Goal: Task Accomplishment & Management: Manage account settings

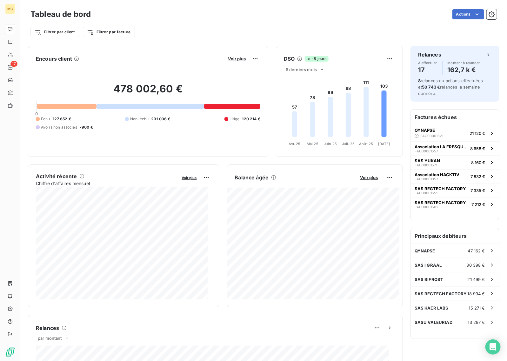
click at [232, 60] on span "Voir plus" at bounding box center [237, 58] width 18 height 5
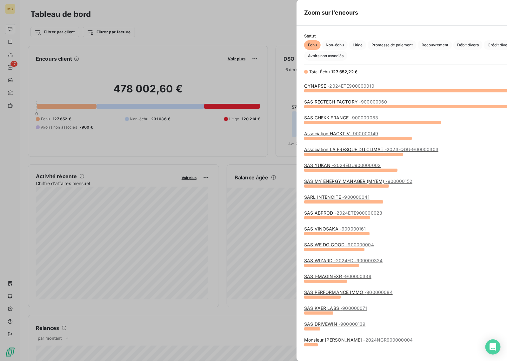
scroll to position [264, 238]
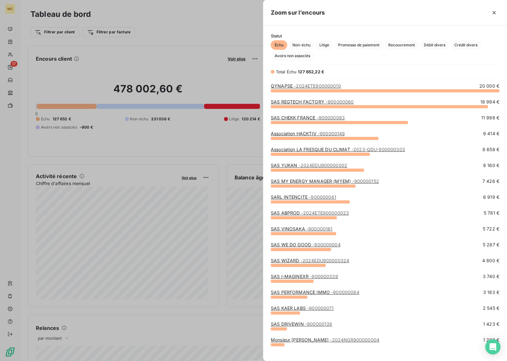
click at [191, 29] on div at bounding box center [253, 180] width 507 height 361
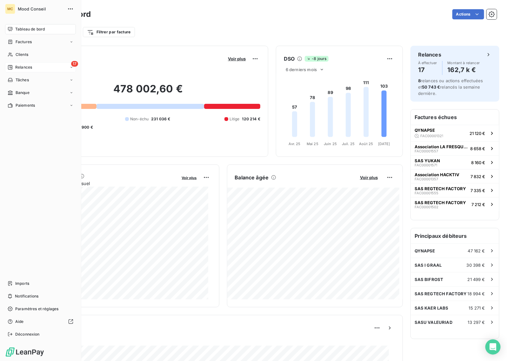
click at [16, 67] on span "Relances" at bounding box center [23, 67] width 17 height 6
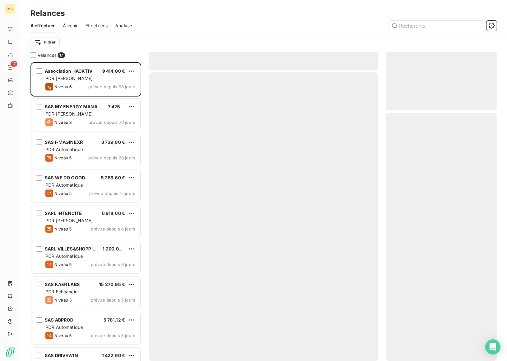
scroll to position [293, 105]
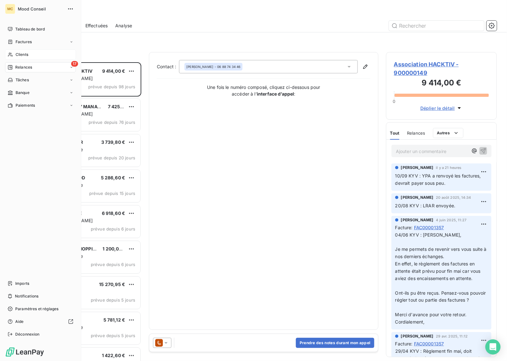
click at [29, 56] on div "Clients" at bounding box center [40, 54] width 71 height 10
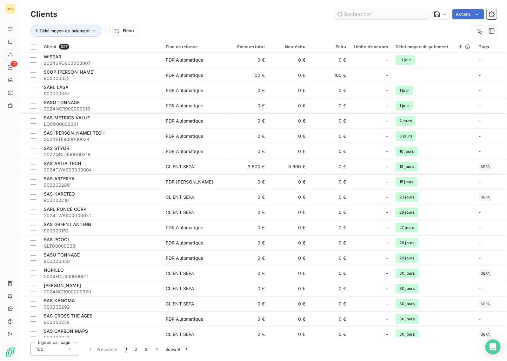
click at [391, 13] on input "text" at bounding box center [381, 14] width 95 height 10
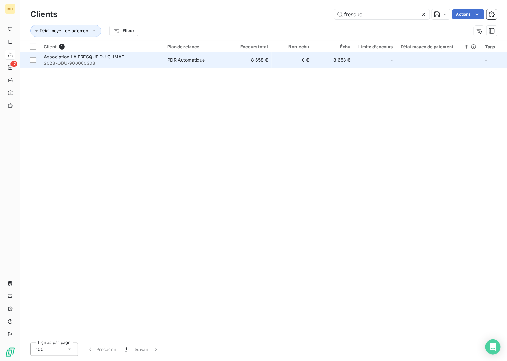
type input "fresque"
click at [236, 56] on td "8 658 €" at bounding box center [250, 59] width 41 height 15
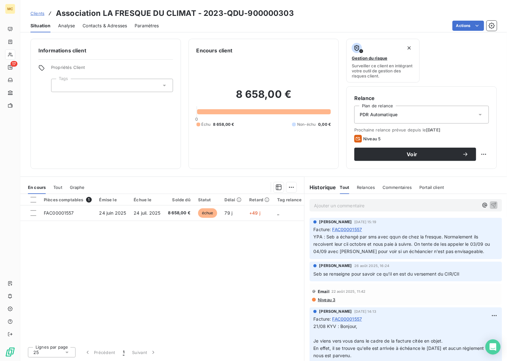
click at [94, 28] on span "Contacts & Adresses" at bounding box center [104, 26] width 44 height 6
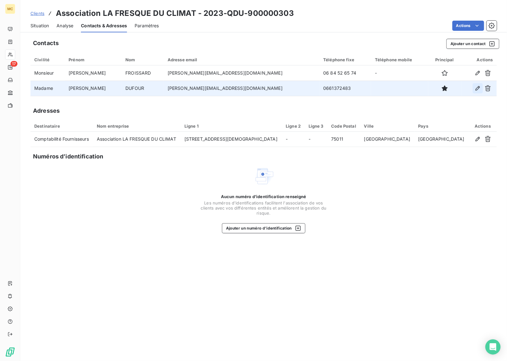
click at [476, 89] on icon "button" at bounding box center [477, 88] width 6 height 6
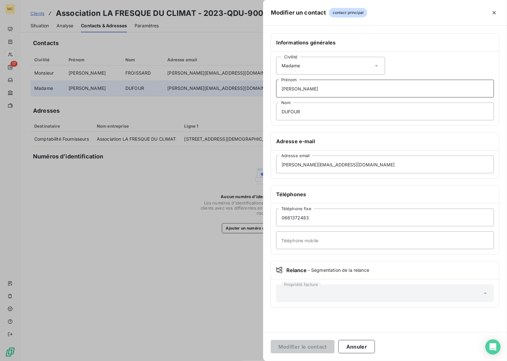
drag, startPoint x: 328, startPoint y: 89, endPoint x: 232, endPoint y: 89, distance: 95.5
click at [232, 360] on div "Modifier un contact contact principal Informations générales Civilité Madame [P…" at bounding box center [253, 361] width 506 height 0
click at [287, 87] on input "LAurine" at bounding box center [385, 89] width 218 height 18
type input "[PERSON_NAME]"
drag, startPoint x: 314, startPoint y: 106, endPoint x: 251, endPoint y: 108, distance: 63.5
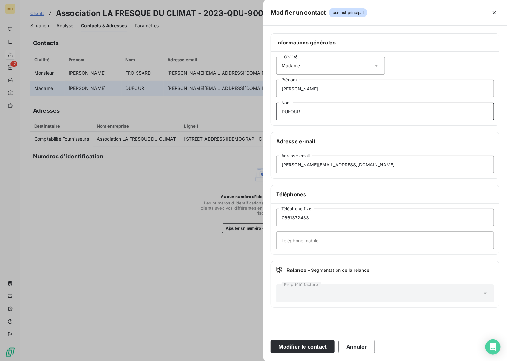
click at [251, 360] on div "Modifier un contact contact principal Informations générales Civilité Madame [P…" at bounding box center [253, 361] width 506 height 0
drag, startPoint x: 335, startPoint y: 220, endPoint x: 277, endPoint y: 215, distance: 58.2
click at [277, 215] on input "0661372483" at bounding box center [385, 217] width 218 height 18
drag, startPoint x: 316, startPoint y: 110, endPoint x: 282, endPoint y: 110, distance: 34.6
click at [282, 110] on input "DUFOUR" at bounding box center [385, 111] width 218 height 18
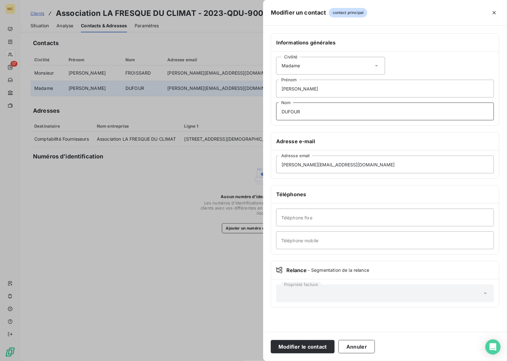
click at [325, 115] on input "DUFOUR" at bounding box center [385, 111] width 218 height 18
click at [327, 111] on input "DUFOUR" at bounding box center [385, 111] width 218 height 18
type input "PINTIR-RAGEAU"
drag, startPoint x: 312, startPoint y: 164, endPoint x: 282, endPoint y: 163, distance: 30.8
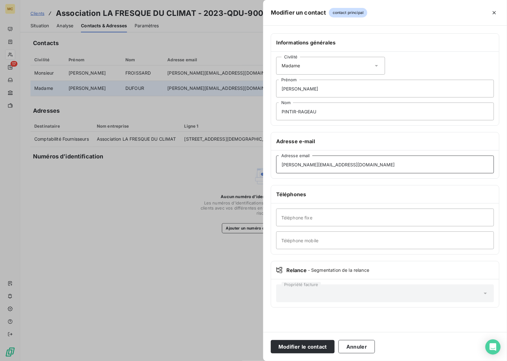
click at [282, 163] on input "[PERSON_NAME][EMAIL_ADDRESS][DOMAIN_NAME]" at bounding box center [385, 164] width 218 height 18
type input "[PERSON_NAME][EMAIL_ADDRESS][DOMAIN_NAME]"
click at [325, 240] on input "Téléphone mobile" at bounding box center [385, 240] width 218 height 18
type input "0619091247"
click at [299, 347] on button "Modifier le contact" at bounding box center [303, 346] width 64 height 13
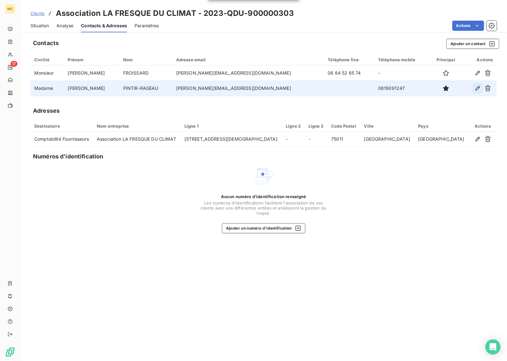
click at [478, 89] on icon "button" at bounding box center [477, 88] width 6 height 6
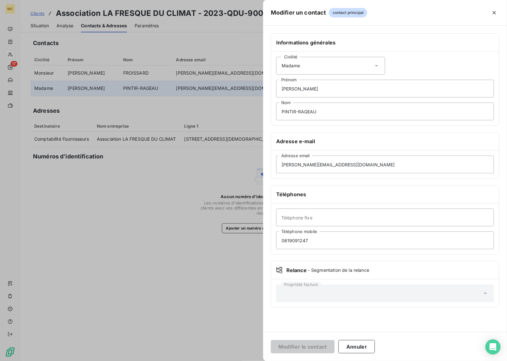
click at [204, 272] on div at bounding box center [253, 180] width 507 height 361
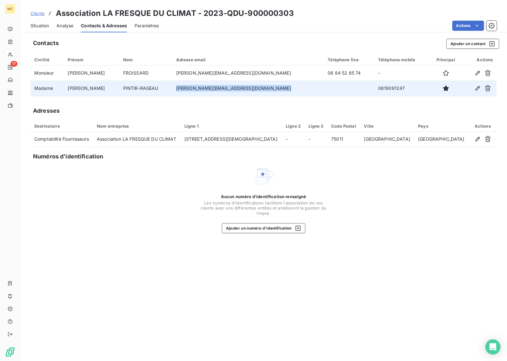
drag, startPoint x: 264, startPoint y: 88, endPoint x: 166, endPoint y: 86, distance: 98.0
click at [172, 86] on td "[PERSON_NAME][EMAIL_ADDRESS][DOMAIN_NAME]" at bounding box center [248, 88] width 152 height 15
copy td "[PERSON_NAME][EMAIL_ADDRESS][DOMAIN_NAME]"
drag, startPoint x: 191, startPoint y: 89, endPoint x: 199, endPoint y: 90, distance: 8.0
click at [191, 89] on td "[PERSON_NAME][EMAIL_ADDRESS][DOMAIN_NAME]" at bounding box center [248, 88] width 152 height 15
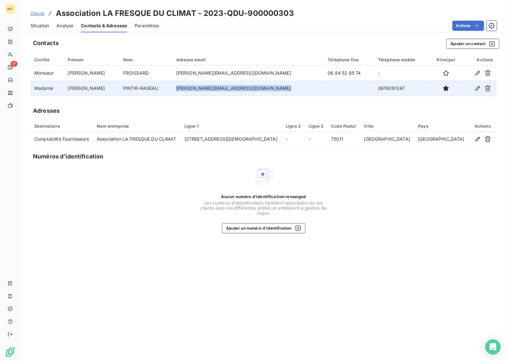
drag, startPoint x: 263, startPoint y: 87, endPoint x: 166, endPoint y: 89, distance: 97.7
click at [172, 89] on td "[PERSON_NAME][EMAIL_ADDRESS][DOMAIN_NAME]" at bounding box center [248, 88] width 152 height 15
copy td "[PERSON_NAME][EMAIL_ADDRESS][DOMAIN_NAME]"
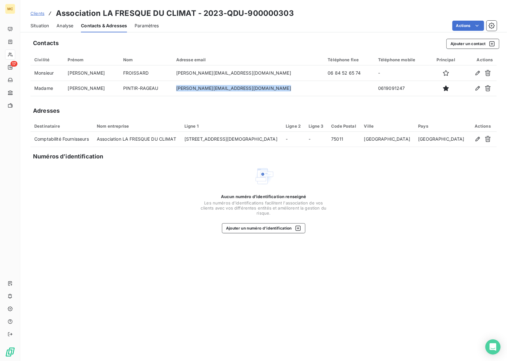
click at [141, 232] on div "Aucun numéro d’identification renseigné Les numéros d'identifications faciliten…" at bounding box center [263, 199] width 466 height 67
click at [132, 273] on div "Contacts Ajouter un contact Civilité Prénom Nom Adresse email Téléphone fixe Té…" at bounding box center [263, 198] width 486 height 326
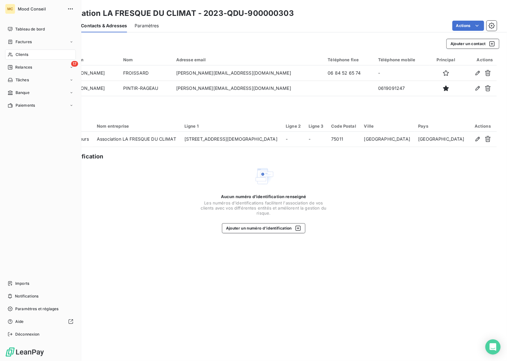
drag, startPoint x: 21, startPoint y: 55, endPoint x: 78, endPoint y: 55, distance: 56.8
click at [21, 55] on span "Clients" at bounding box center [22, 55] width 13 height 6
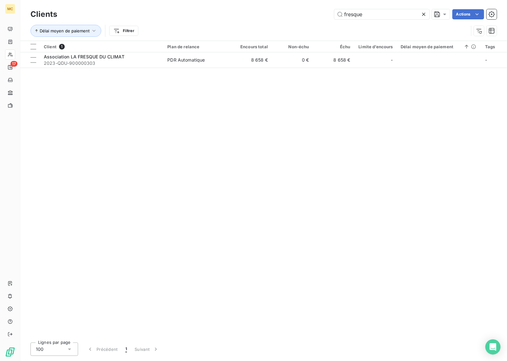
drag, startPoint x: 383, startPoint y: 15, endPoint x: 223, endPoint y: 15, distance: 160.5
click at [223, 15] on div "fresque Actions" at bounding box center [281, 14] width 432 height 10
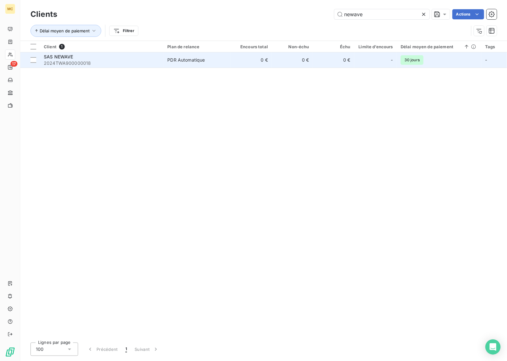
type input "newave"
click at [195, 61] on div "PDR Automatique" at bounding box center [185, 60] width 37 height 6
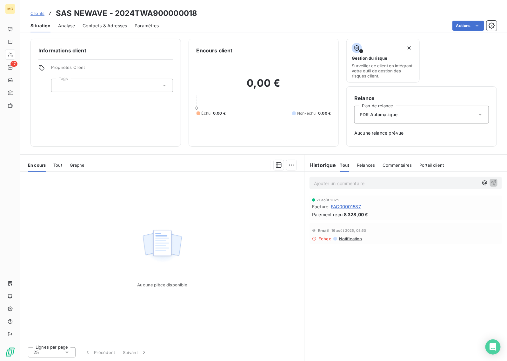
click at [351, 207] on span "FAC00001587" at bounding box center [346, 206] width 30 height 7
click at [351, 206] on span "FAC00001587" at bounding box center [346, 206] width 30 height 7
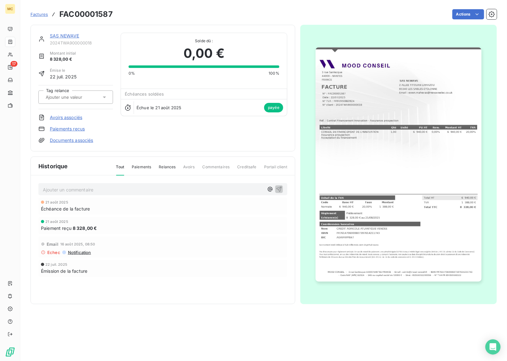
click at [79, 130] on link "Paiements reçus" at bounding box center [67, 129] width 35 height 6
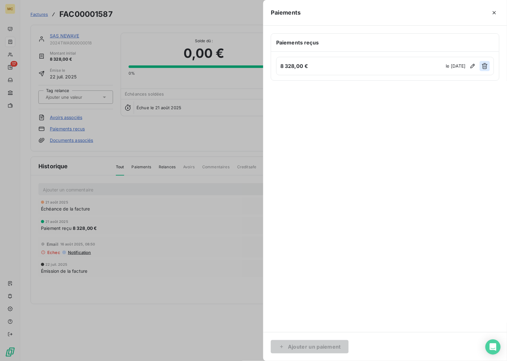
click at [484, 70] on button "button" at bounding box center [484, 66] width 10 height 10
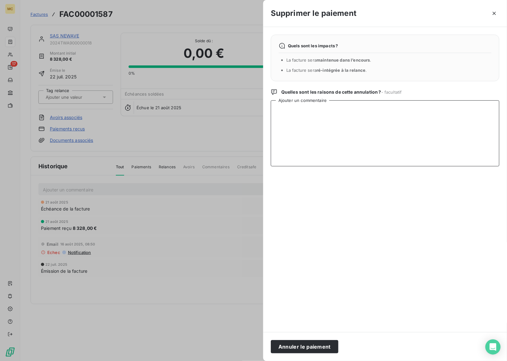
click at [310, 134] on textarea "Ajouter un commentaire" at bounding box center [385, 133] width 228 height 66
type textarea "Refus du financeur - Remboursement"
click at [322, 347] on button "Annuler le paiement" at bounding box center [305, 346] width 68 height 13
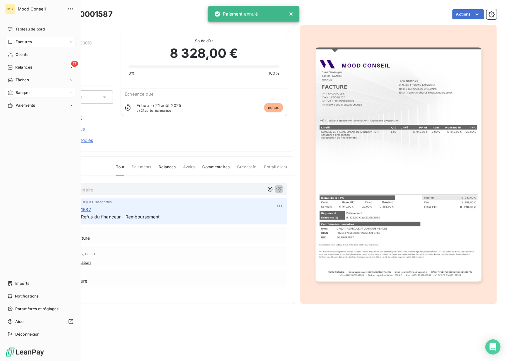
click at [18, 91] on span "Banque" at bounding box center [23, 93] width 14 height 6
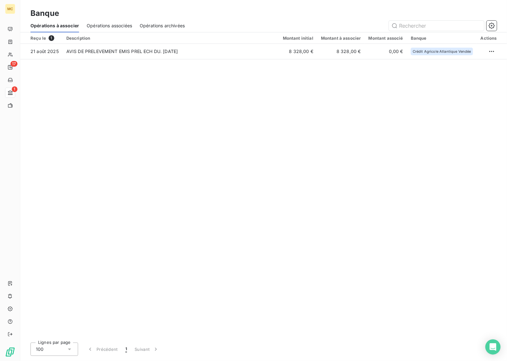
click at [153, 108] on div "Reçu le 1 Description Montant initial Montant à associer Montant associé Banque…" at bounding box center [263, 184] width 486 height 305
drag, startPoint x: 115, startPoint y: 180, endPoint x: 110, endPoint y: 180, distance: 5.4
click at [115, 180] on div "Reçu le 1 Description Montant initial Montant à associer Montant associé Banque…" at bounding box center [263, 184] width 486 height 305
